Goal: Transaction & Acquisition: Download file/media

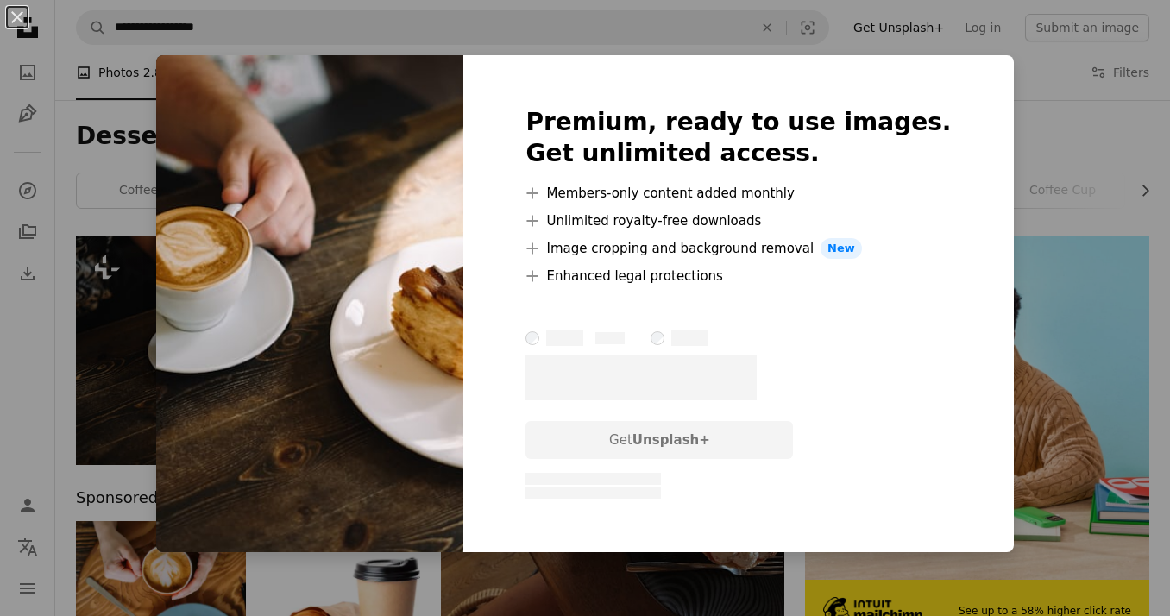
scroll to position [47, 0]
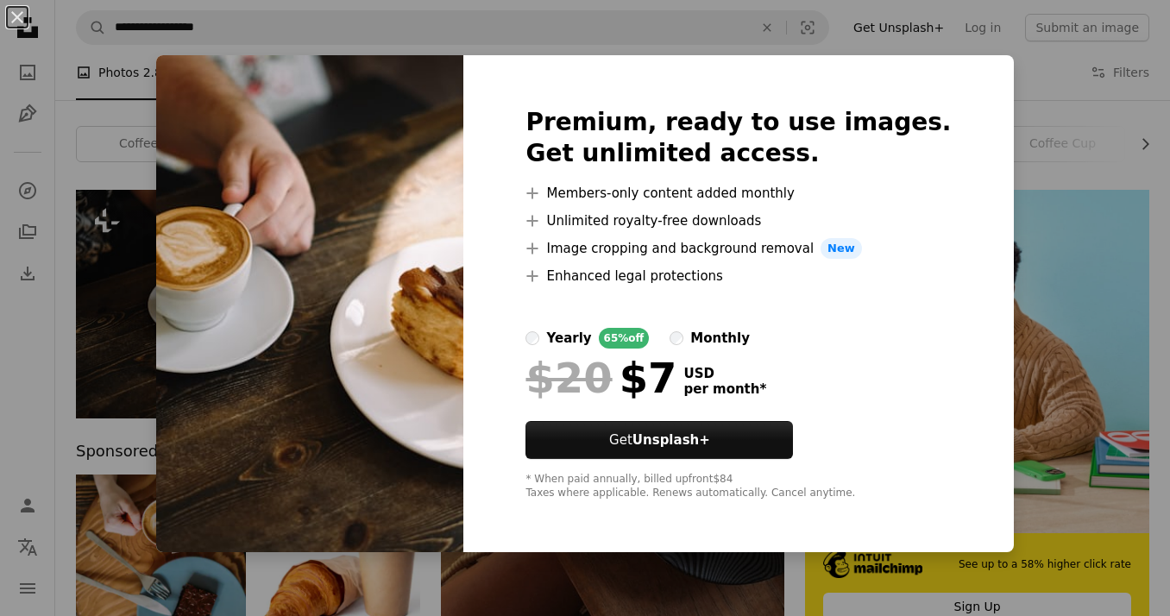
click at [418, 409] on img at bounding box center [309, 303] width 307 height 497
click at [173, 370] on div "An X shape Premium, ready to use images. Get unlimited access. A plus sign Memb…" at bounding box center [585, 308] width 1170 height 616
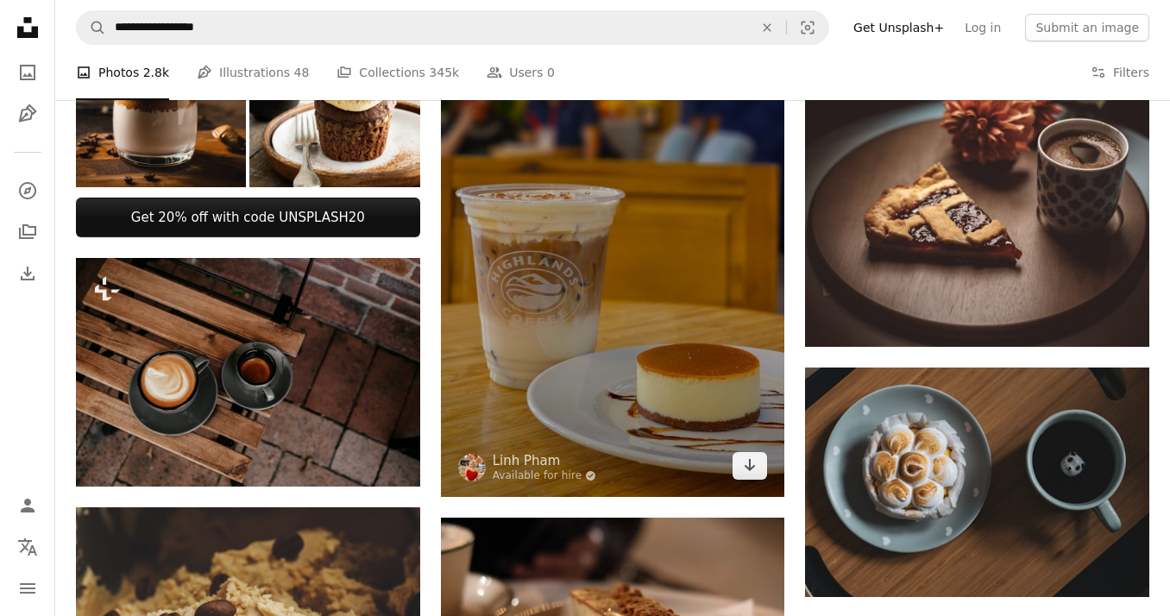
scroll to position [697, 0]
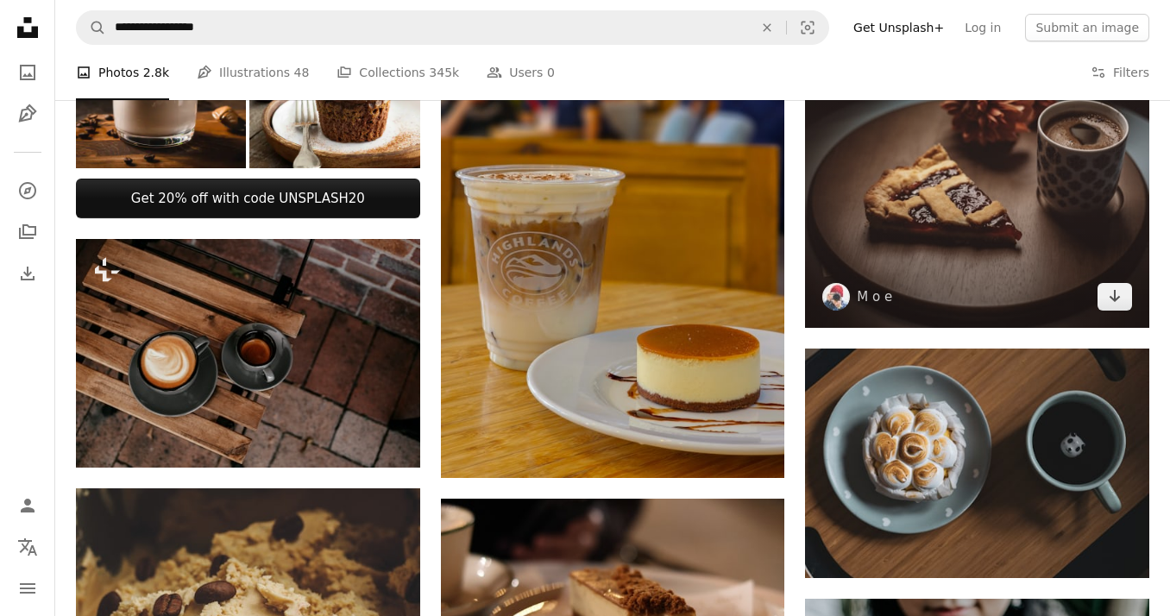
click at [952, 264] on img at bounding box center [977, 168] width 344 height 319
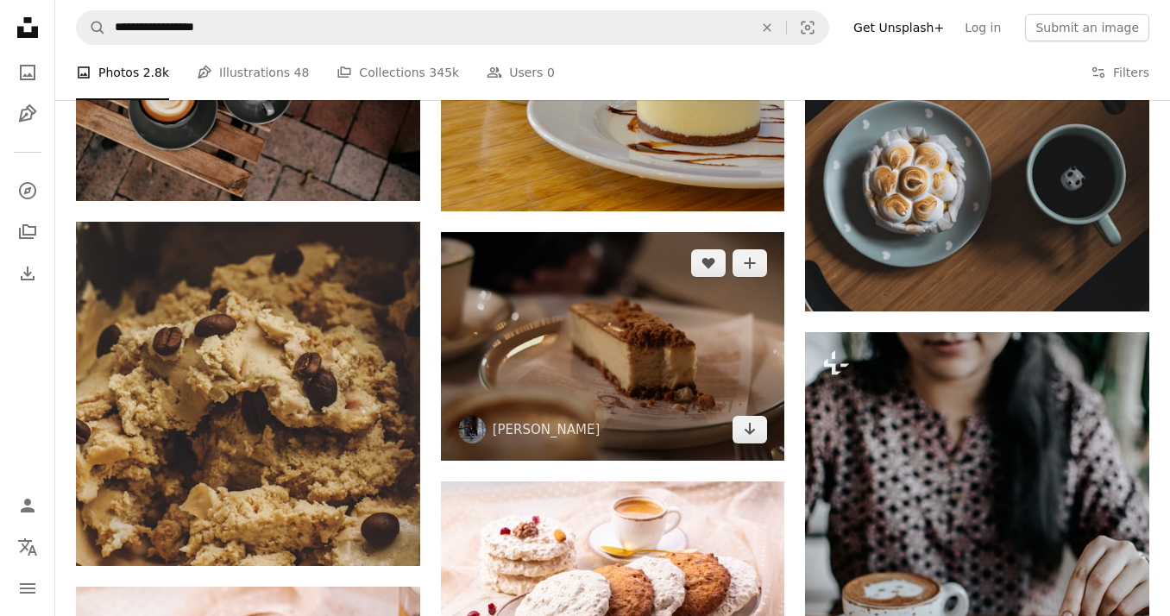
scroll to position [993, 0]
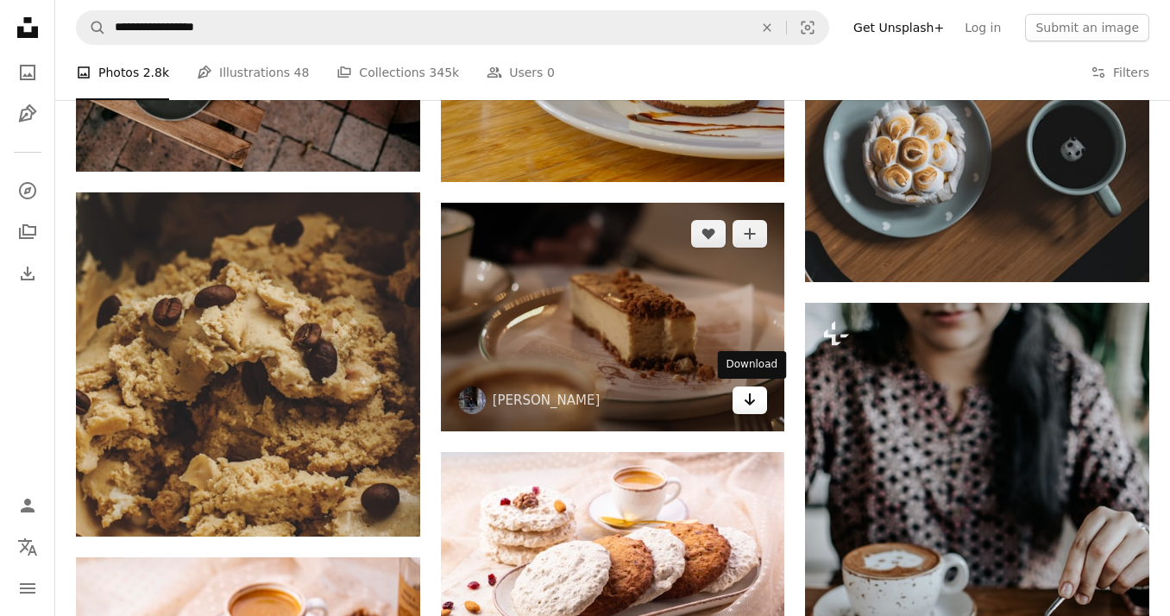
click at [750, 397] on icon "Download" at bounding box center [750, 400] width 11 height 12
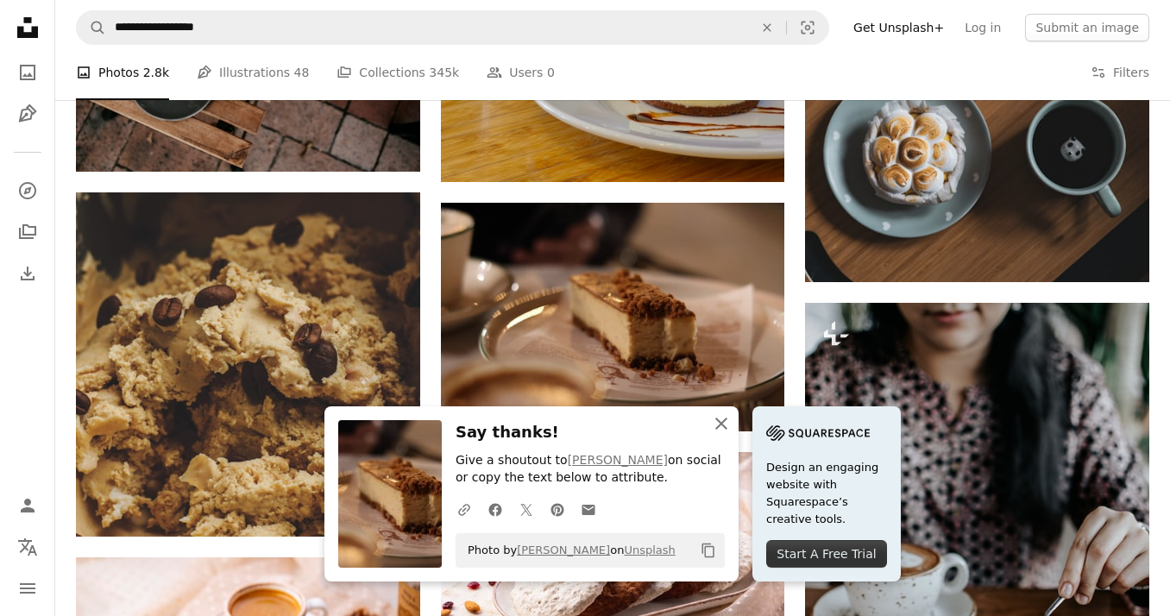
click at [724, 428] on icon "button" at bounding box center [722, 424] width 12 height 12
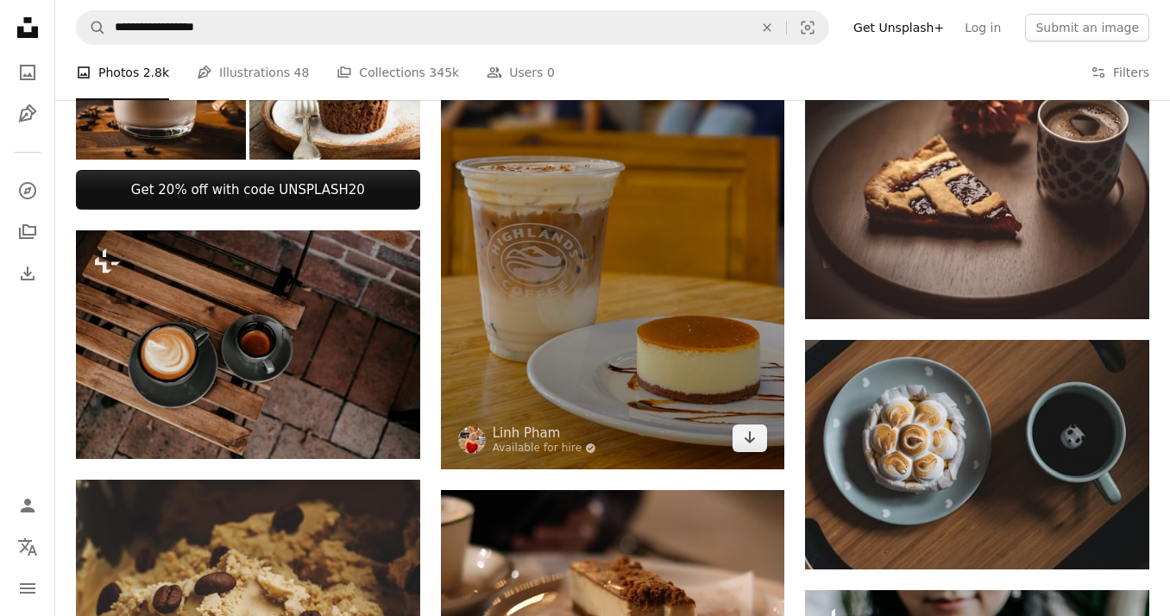
scroll to position [707, 0]
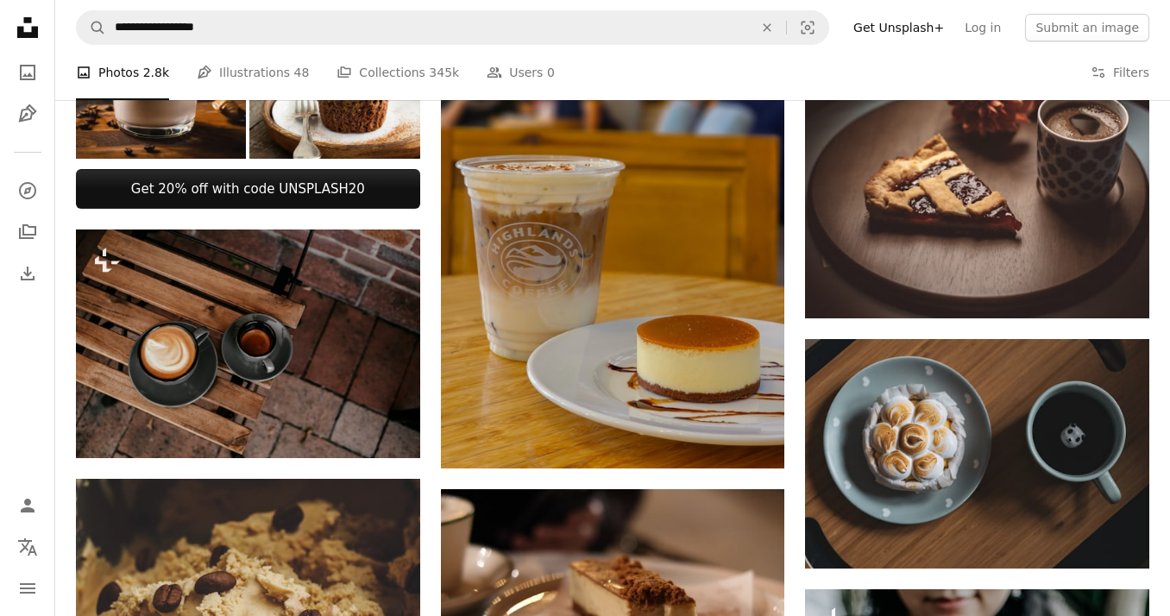
click at [136, 70] on li "A photo Photos 2.8k" at bounding box center [122, 72] width 93 height 55
click at [400, 76] on link "A stack of folders Collections 345k" at bounding box center [398, 72] width 123 height 55
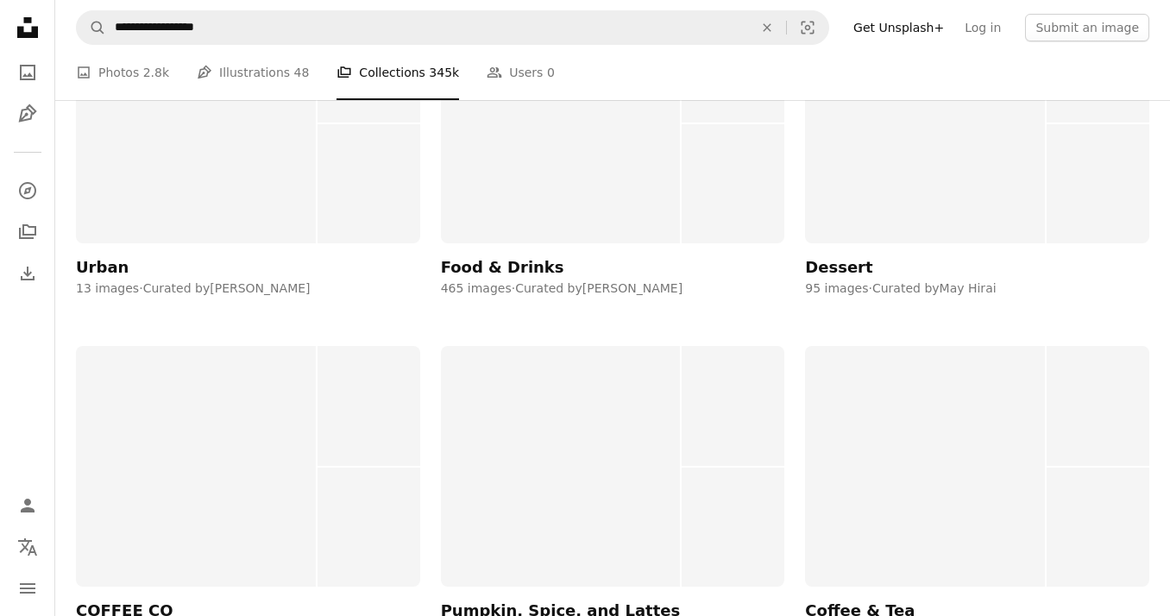
scroll to position [4007, 0]
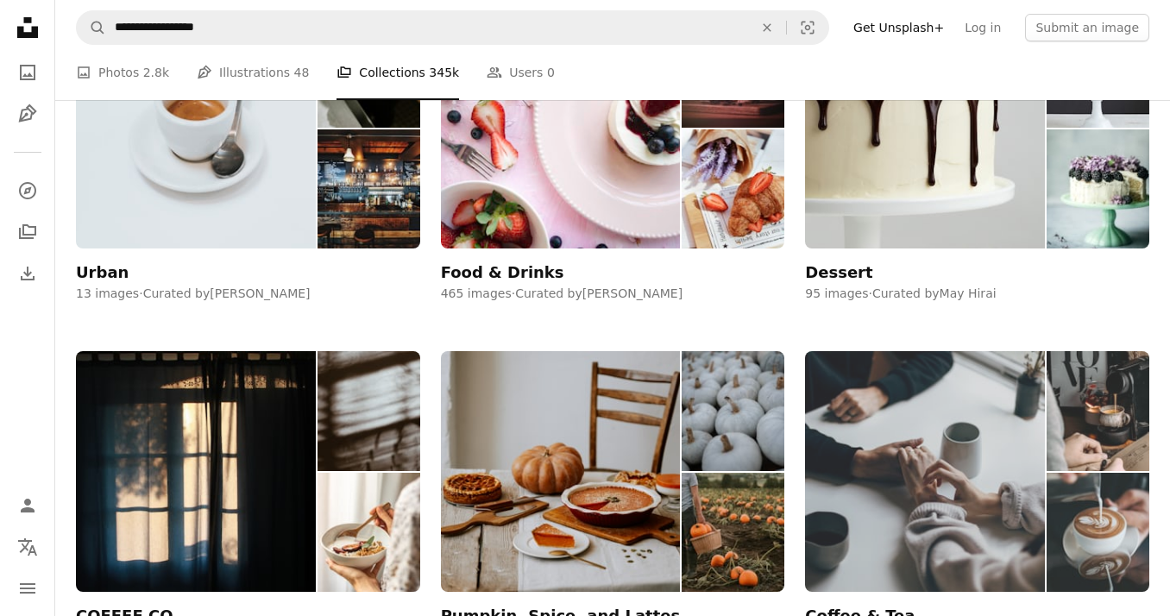
click at [896, 474] on img at bounding box center [925, 471] width 240 height 241
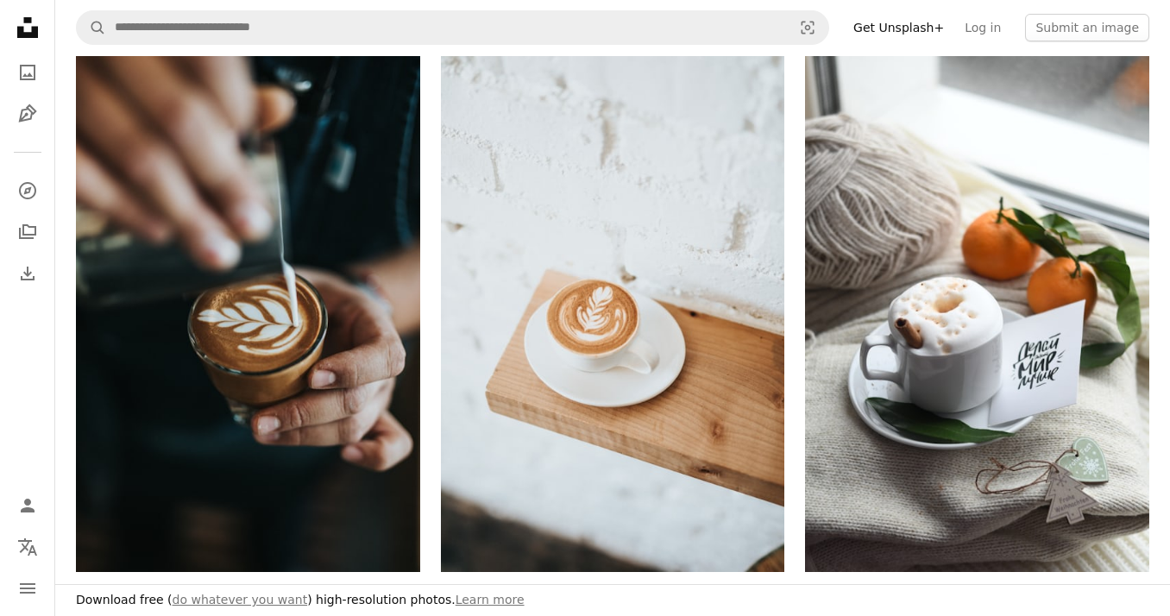
scroll to position [784, 0]
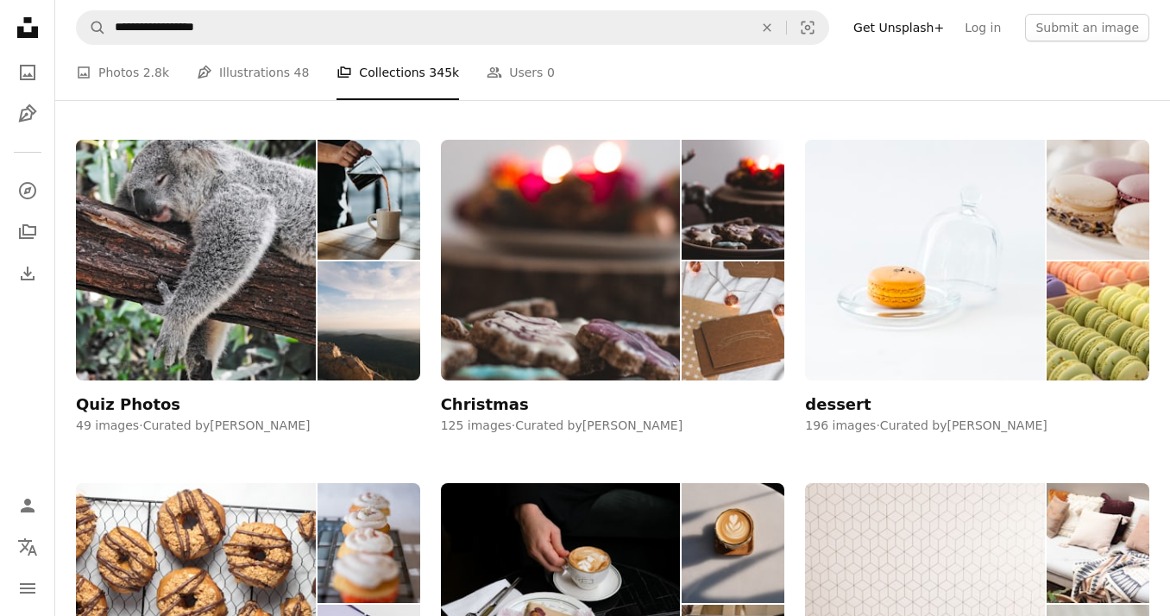
scroll to position [4007, 0]
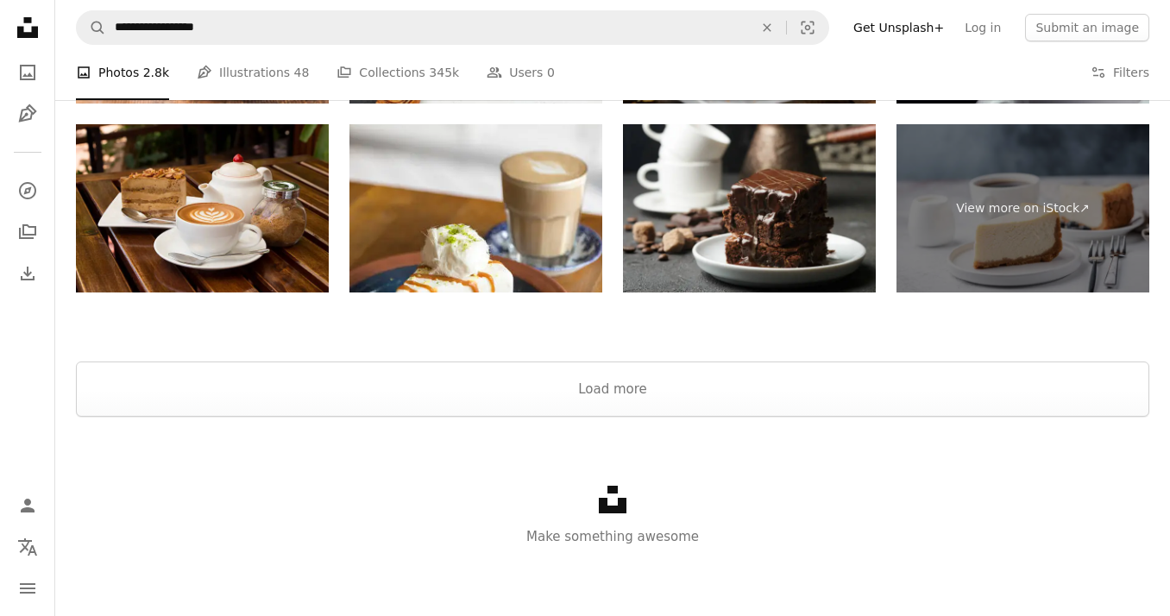
scroll to position [707, 0]
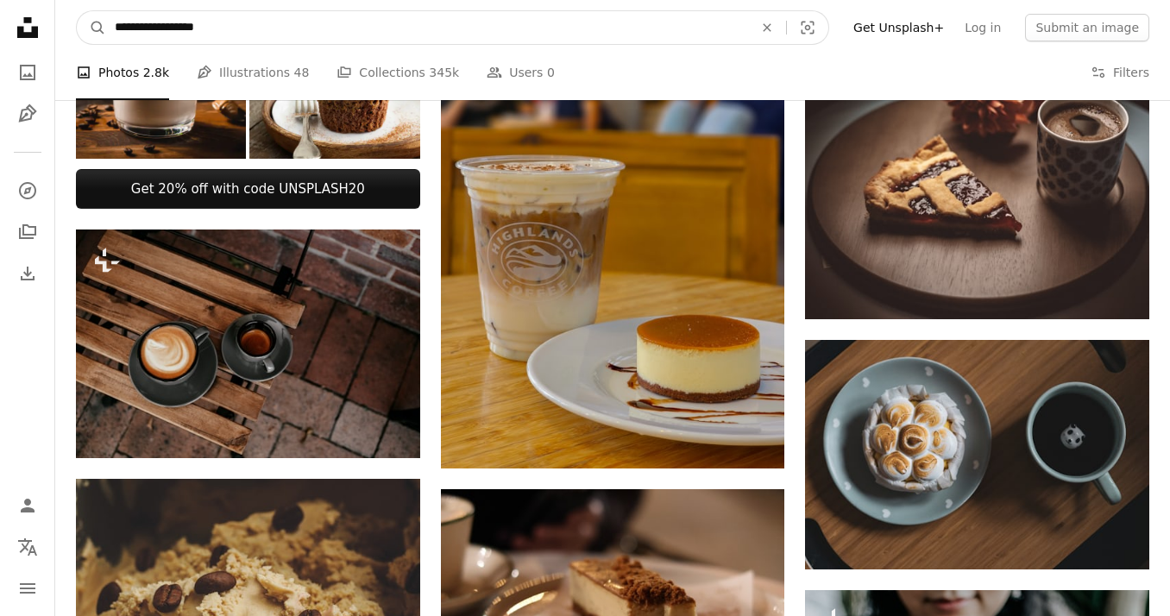
click at [224, 28] on input "**********" at bounding box center [427, 27] width 642 height 33
type input "*******"
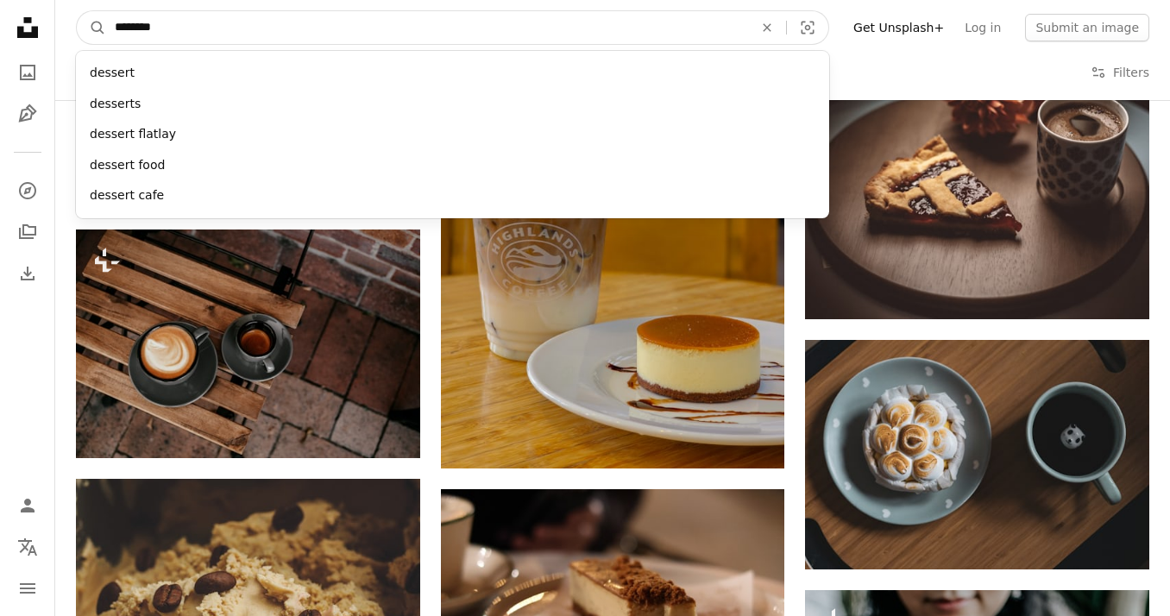
click at [91, 28] on button "A magnifying glass" at bounding box center [91, 27] width 29 height 33
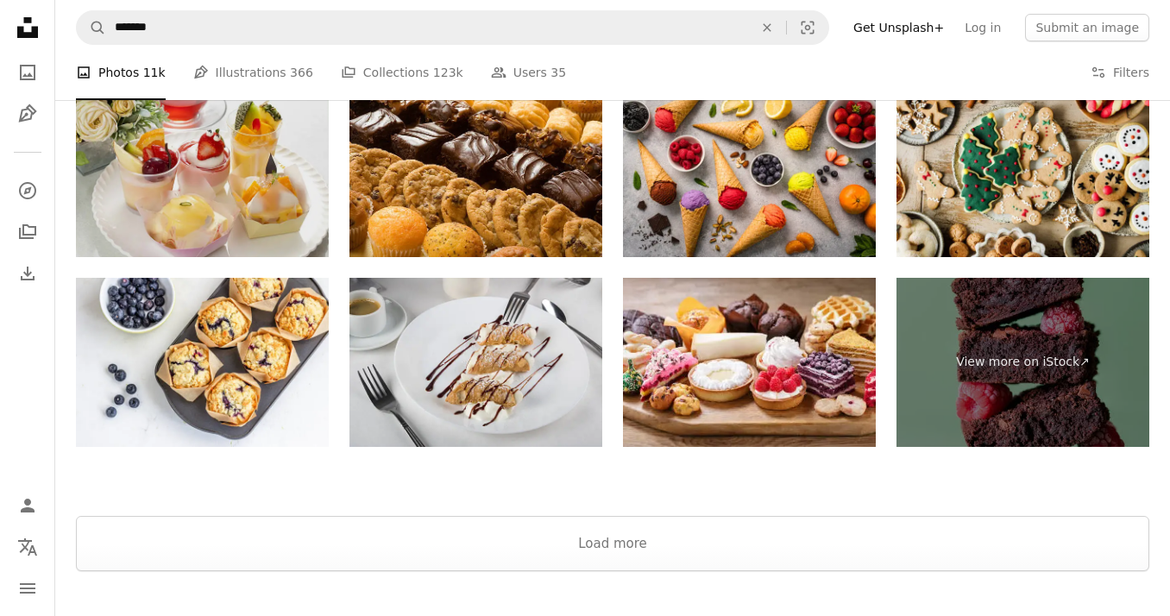
scroll to position [3747, 0]
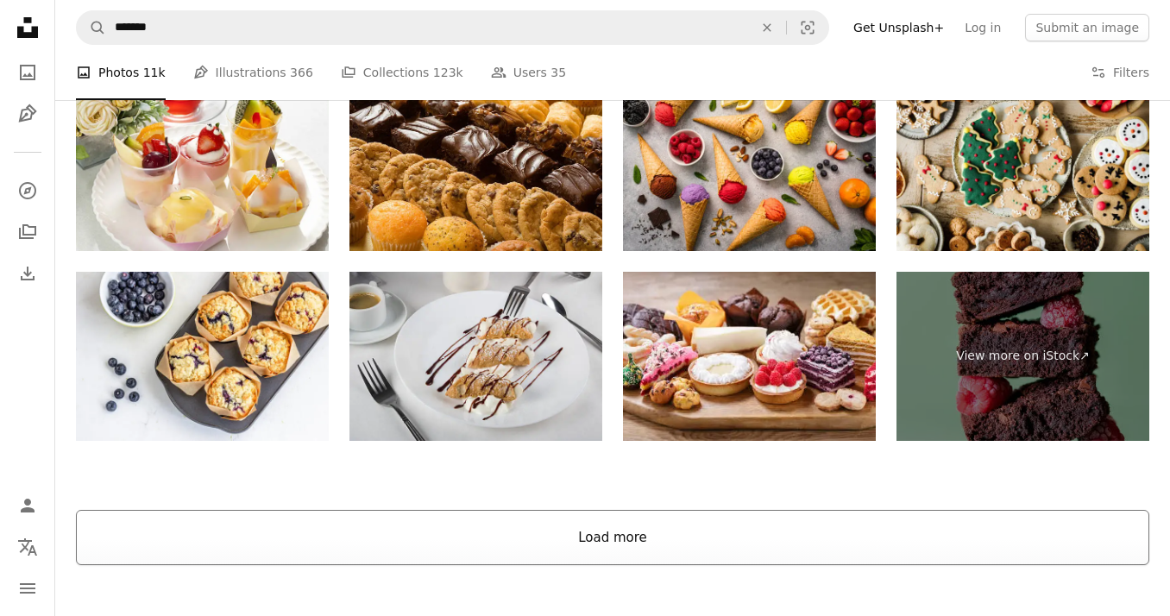
click at [588, 536] on button "Load more" at bounding box center [613, 537] width 1074 height 55
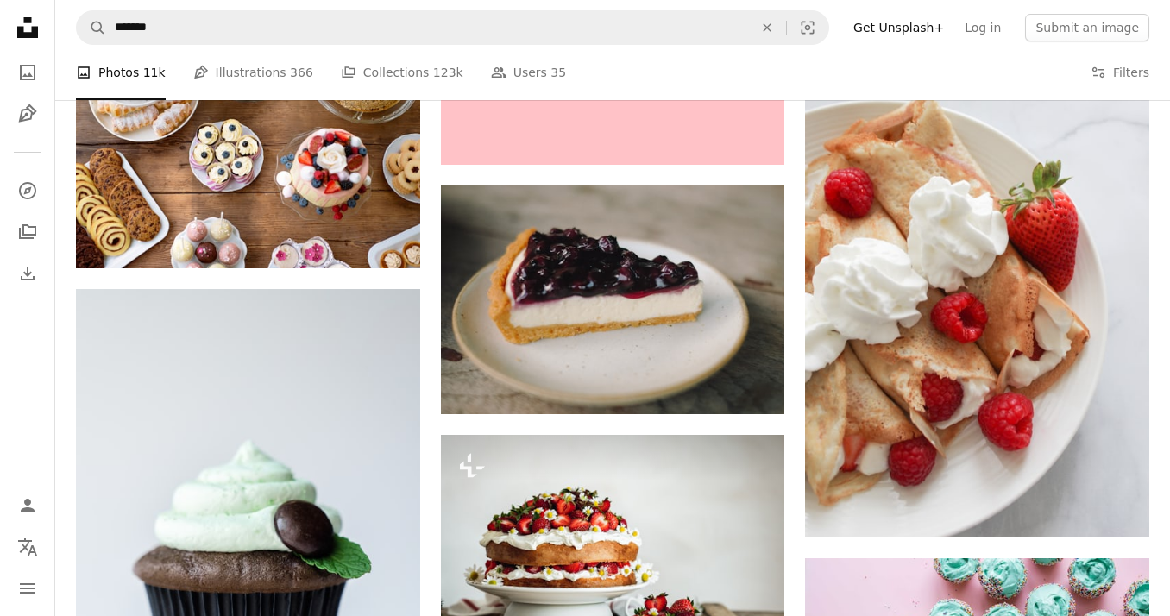
scroll to position [11022, 0]
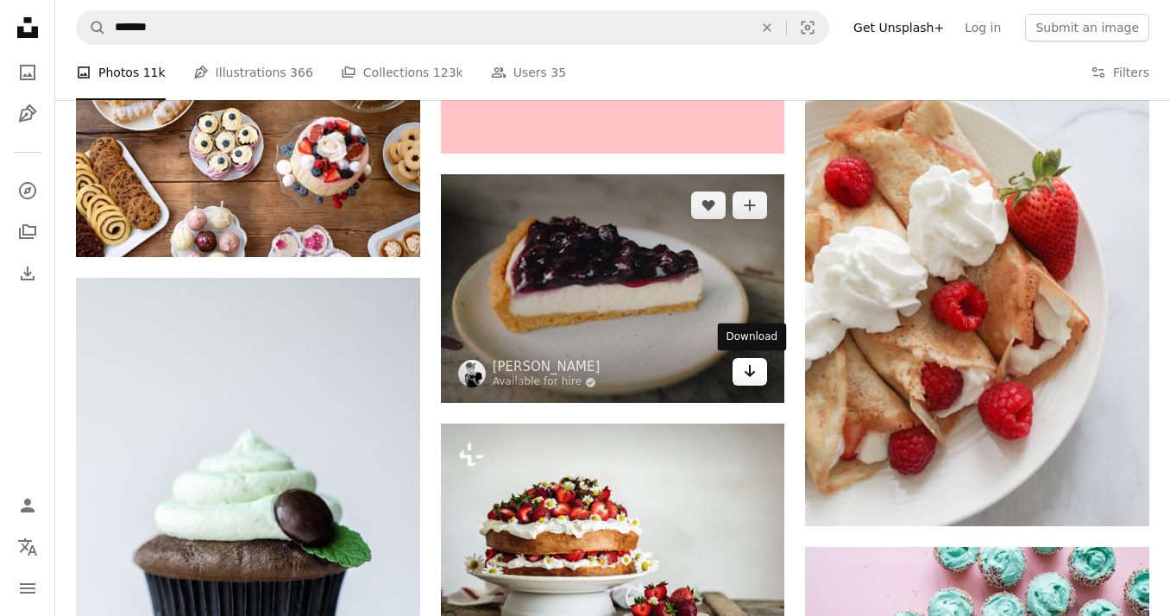
click at [753, 369] on icon "Arrow pointing down" at bounding box center [750, 371] width 14 height 21
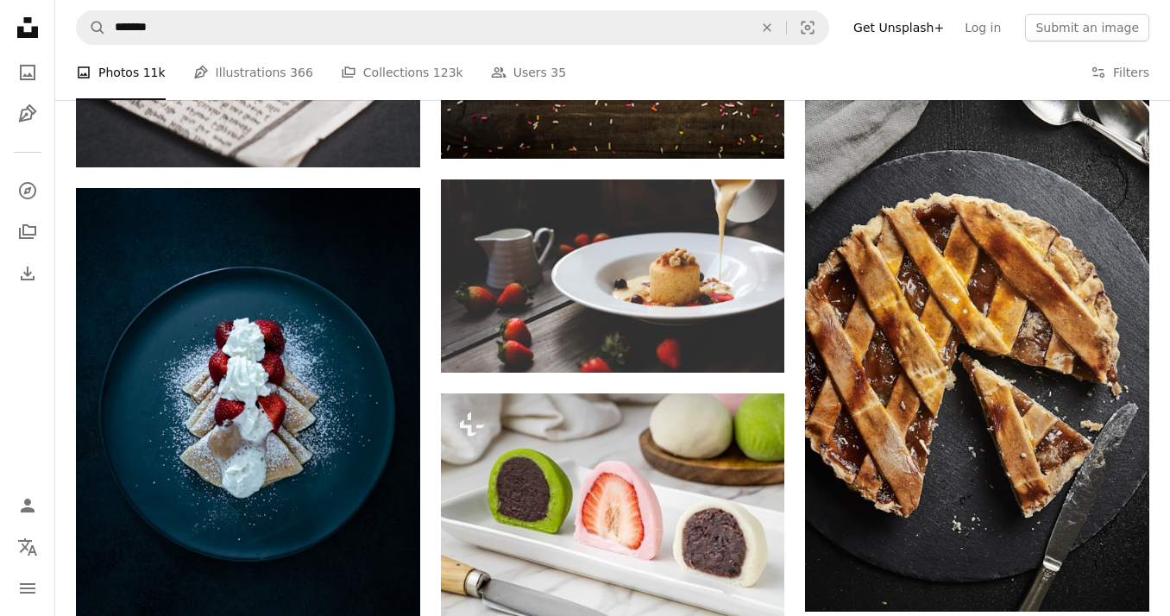
scroll to position [24525, 0]
